Goal: Task Accomplishment & Management: Use online tool/utility

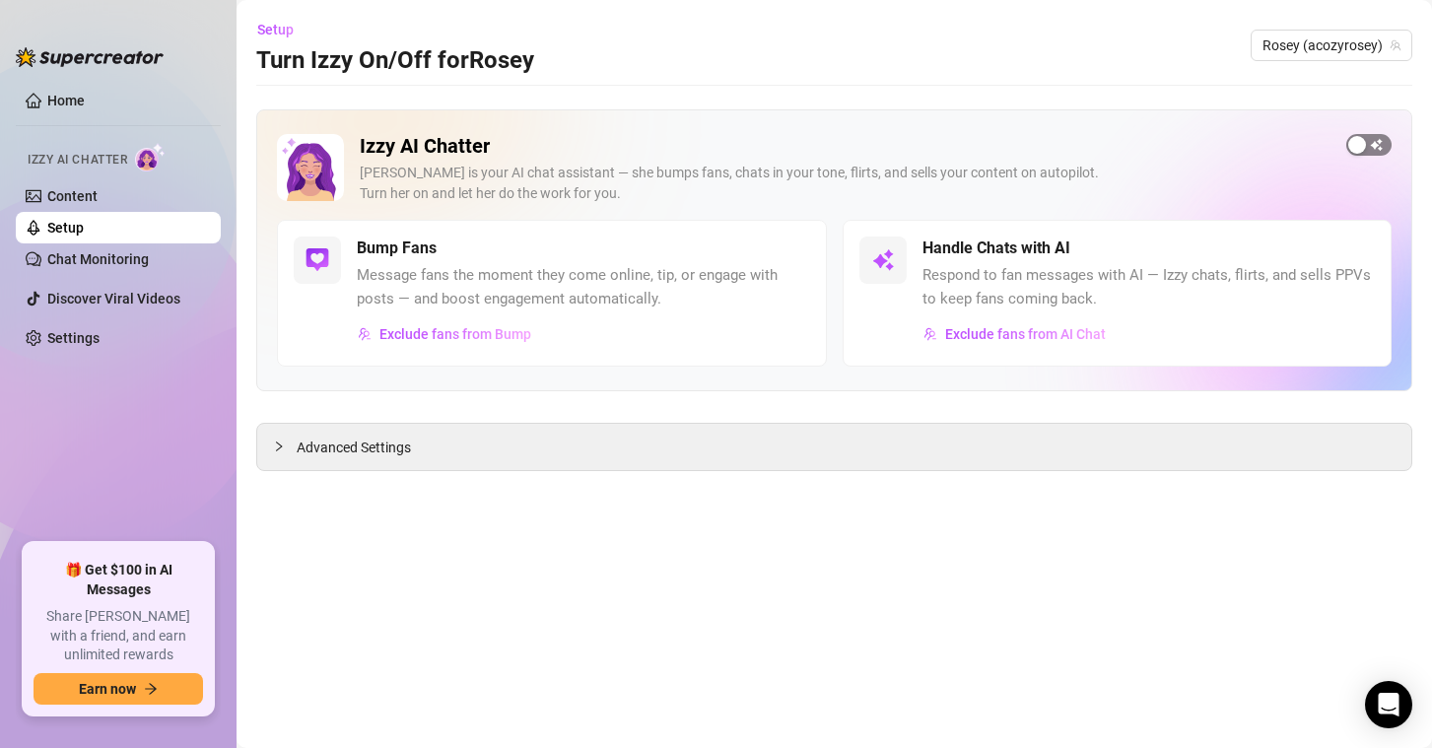
click at [1364, 149] on div "button" at bounding box center [1357, 145] width 18 height 18
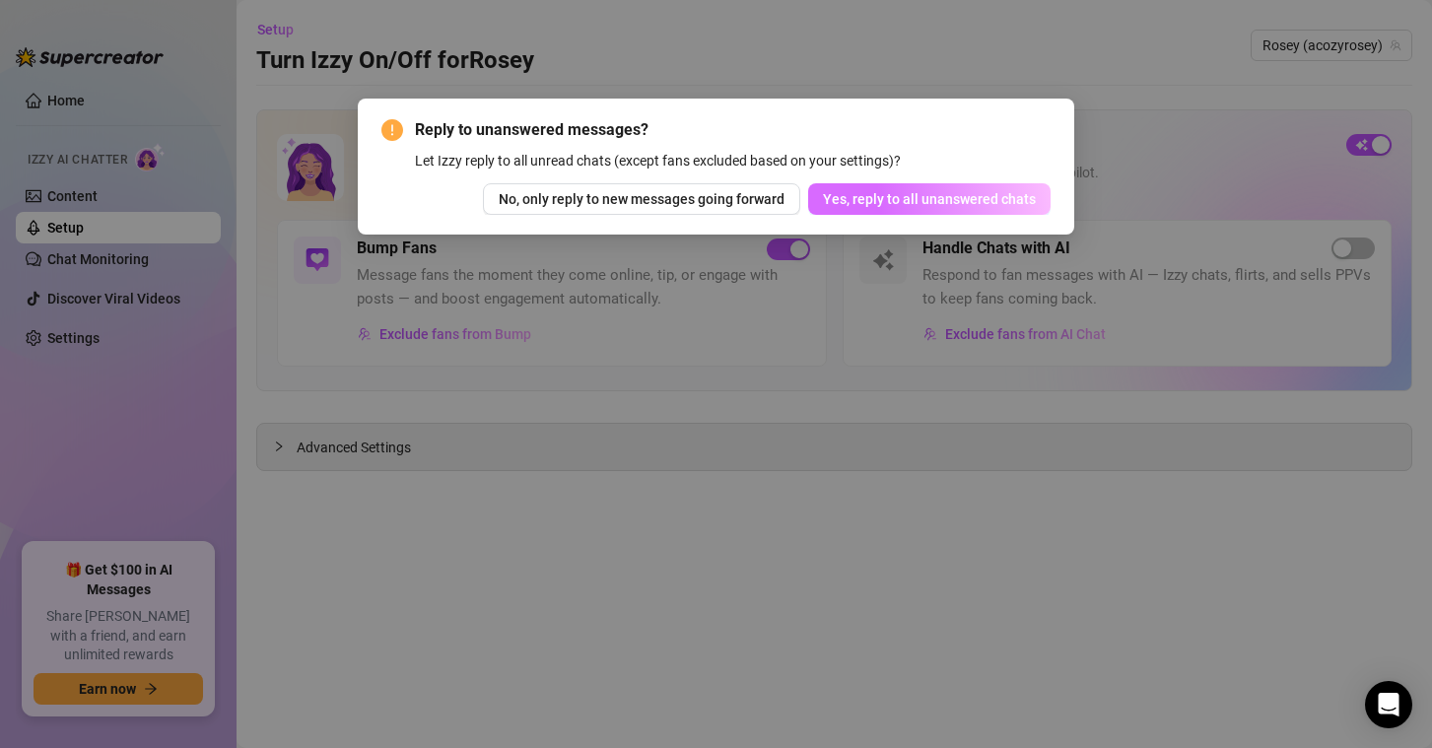
click at [873, 207] on span "Yes, reply to all unanswered chats" at bounding box center [929, 199] width 213 height 16
